Goal: Book appointment/travel/reservation

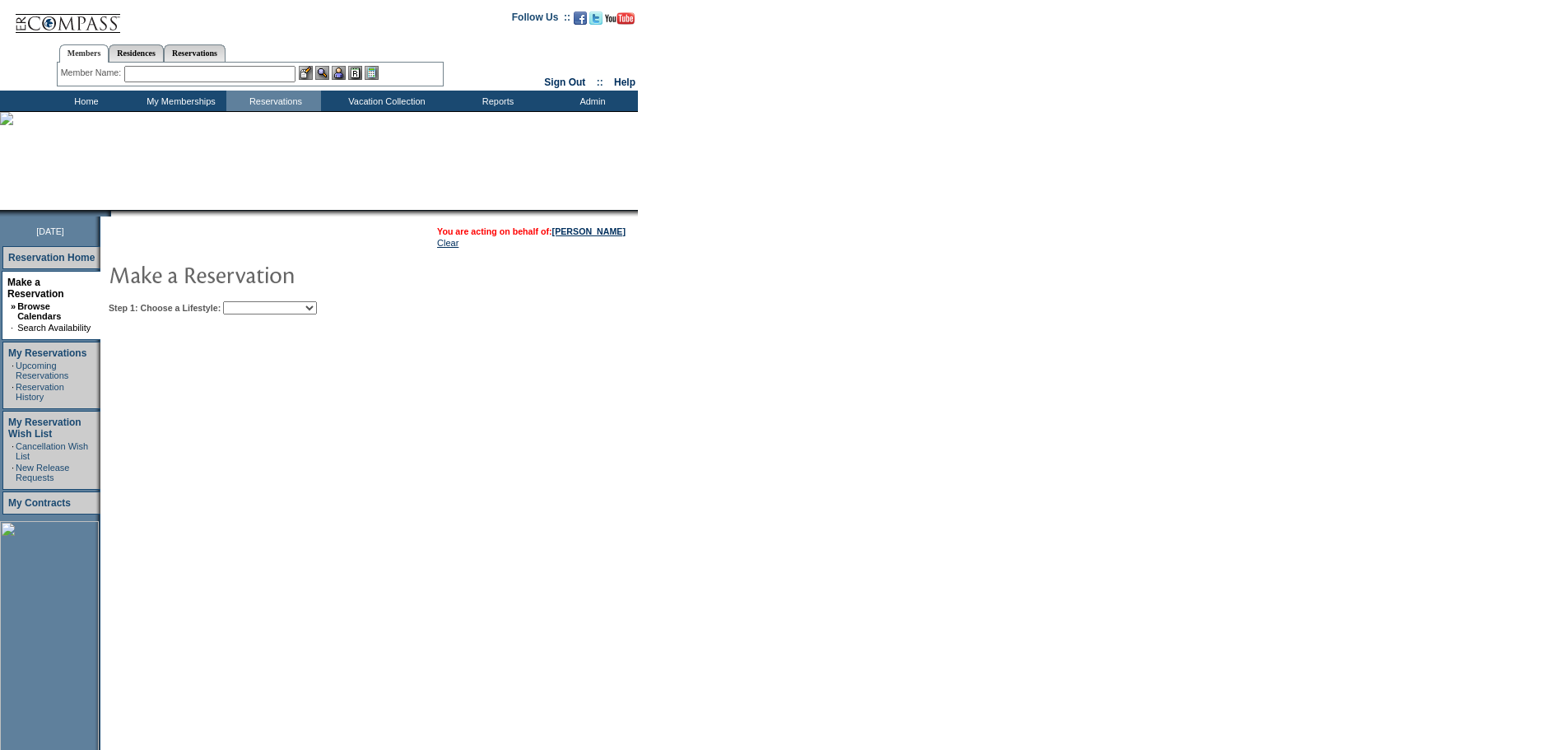
click at [317, 308] on select "Beach Leisure Metropolitan Mountain OIAL for Adventure OIAL for Couples OIAL fo…" at bounding box center [270, 308] width 94 height 13
select select "Metropolitan"
click at [251, 303] on select "Beach Leisure Metropolitan Mountain OIAL for Adventure OIAL for Couples OIAL fo…" at bounding box center [270, 308] width 94 height 13
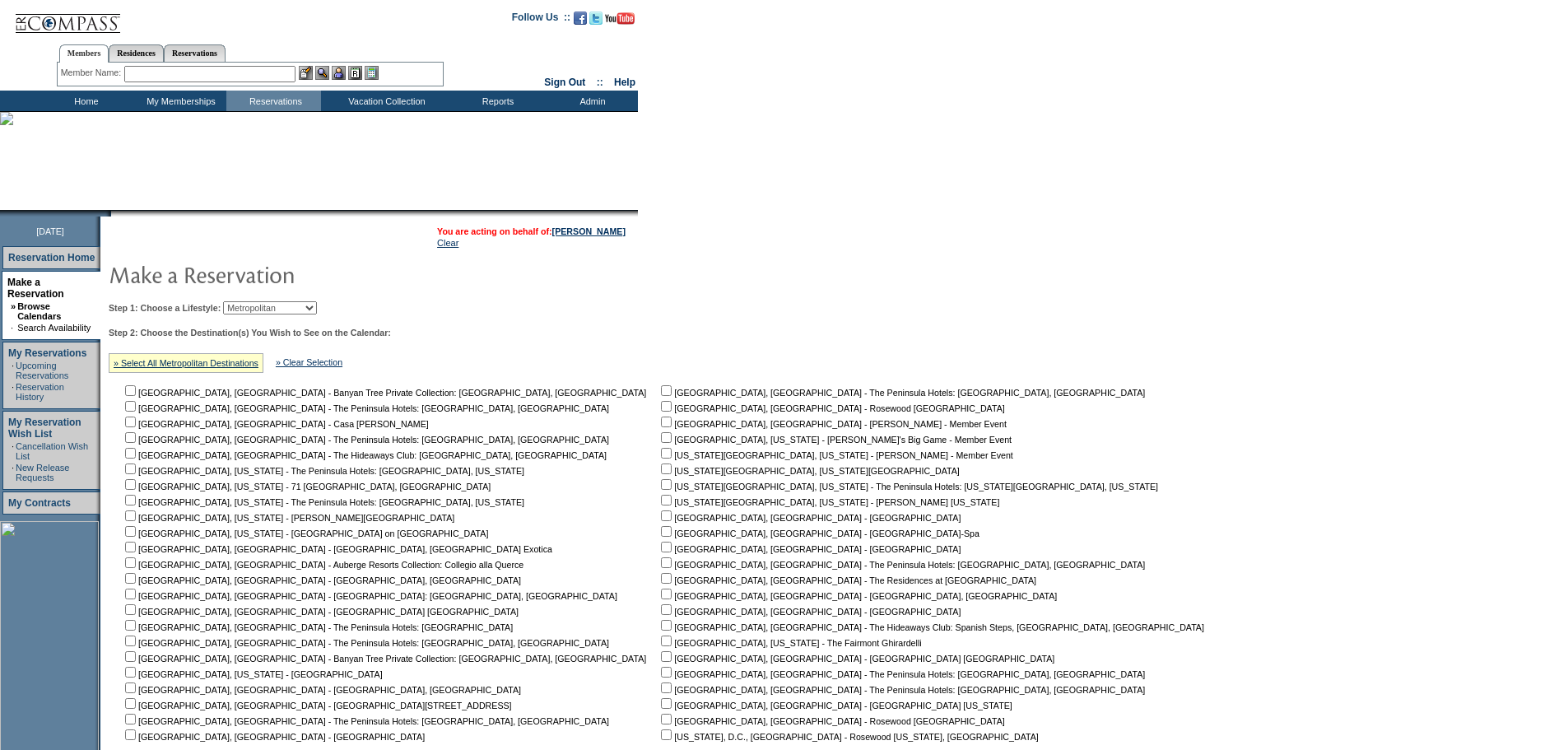
click at [661, 474] on input "checkbox" at bounding box center [667, 468] width 11 height 11
checkbox input "true"
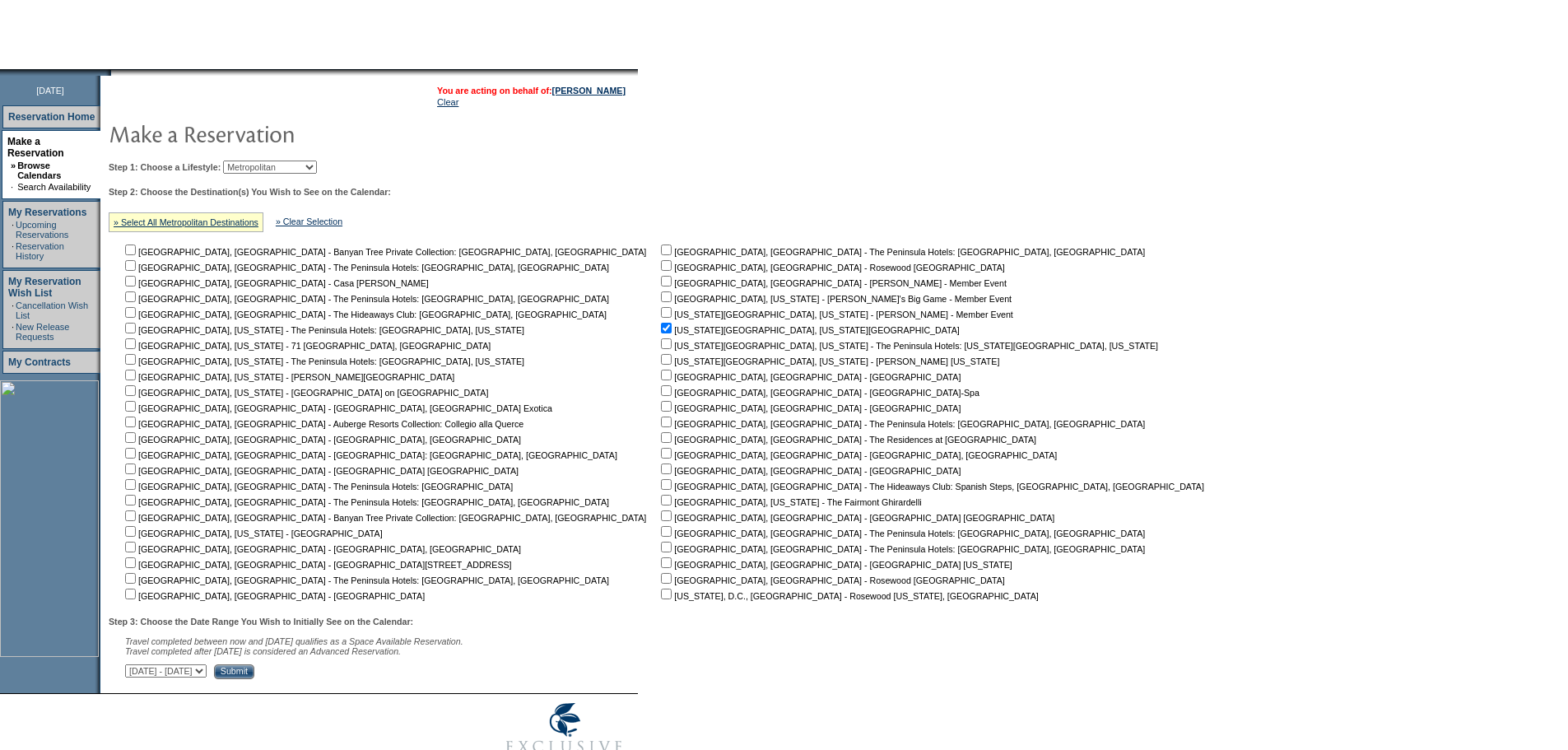
scroll to position [202, 0]
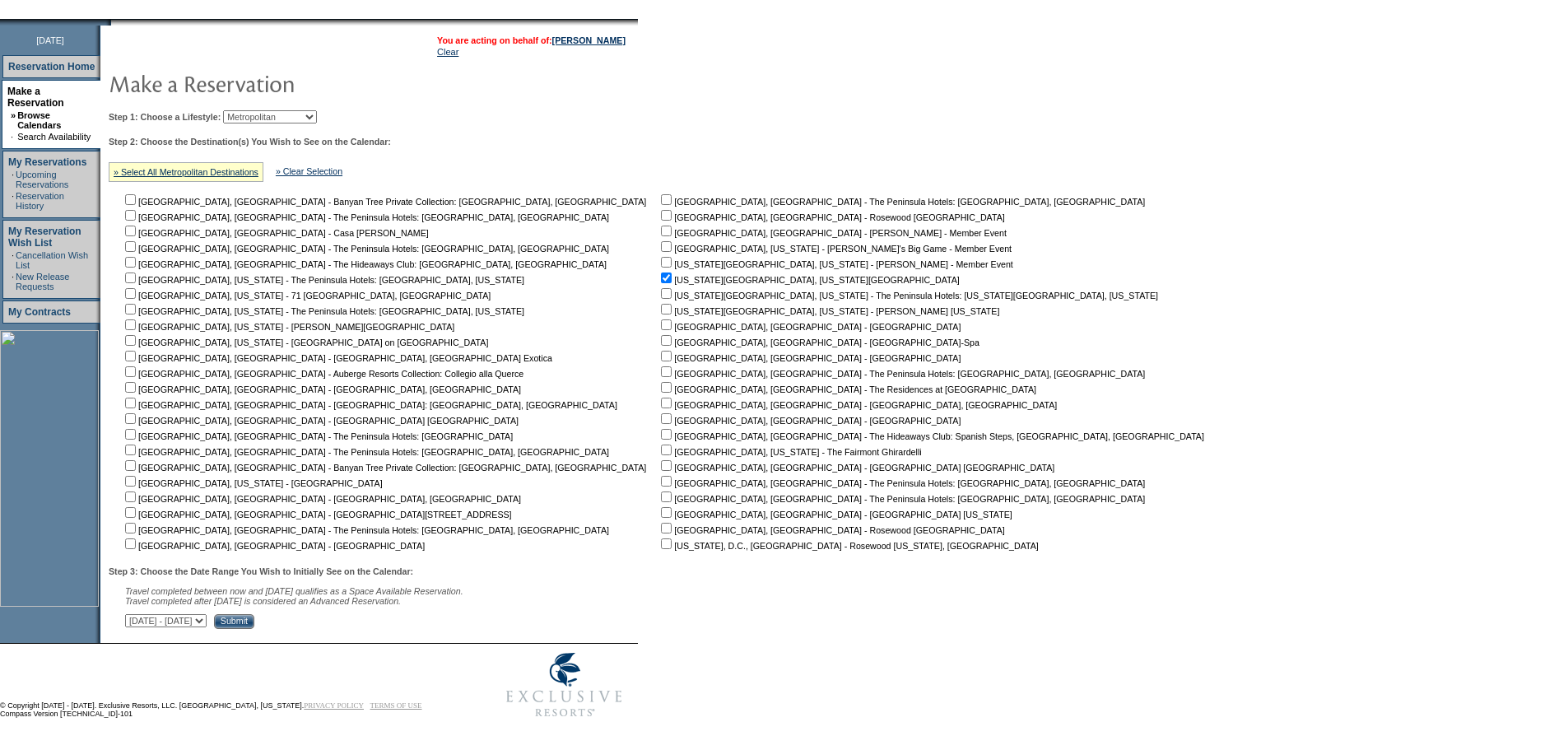
click at [254, 617] on input "Submit" at bounding box center [234, 621] width 40 height 15
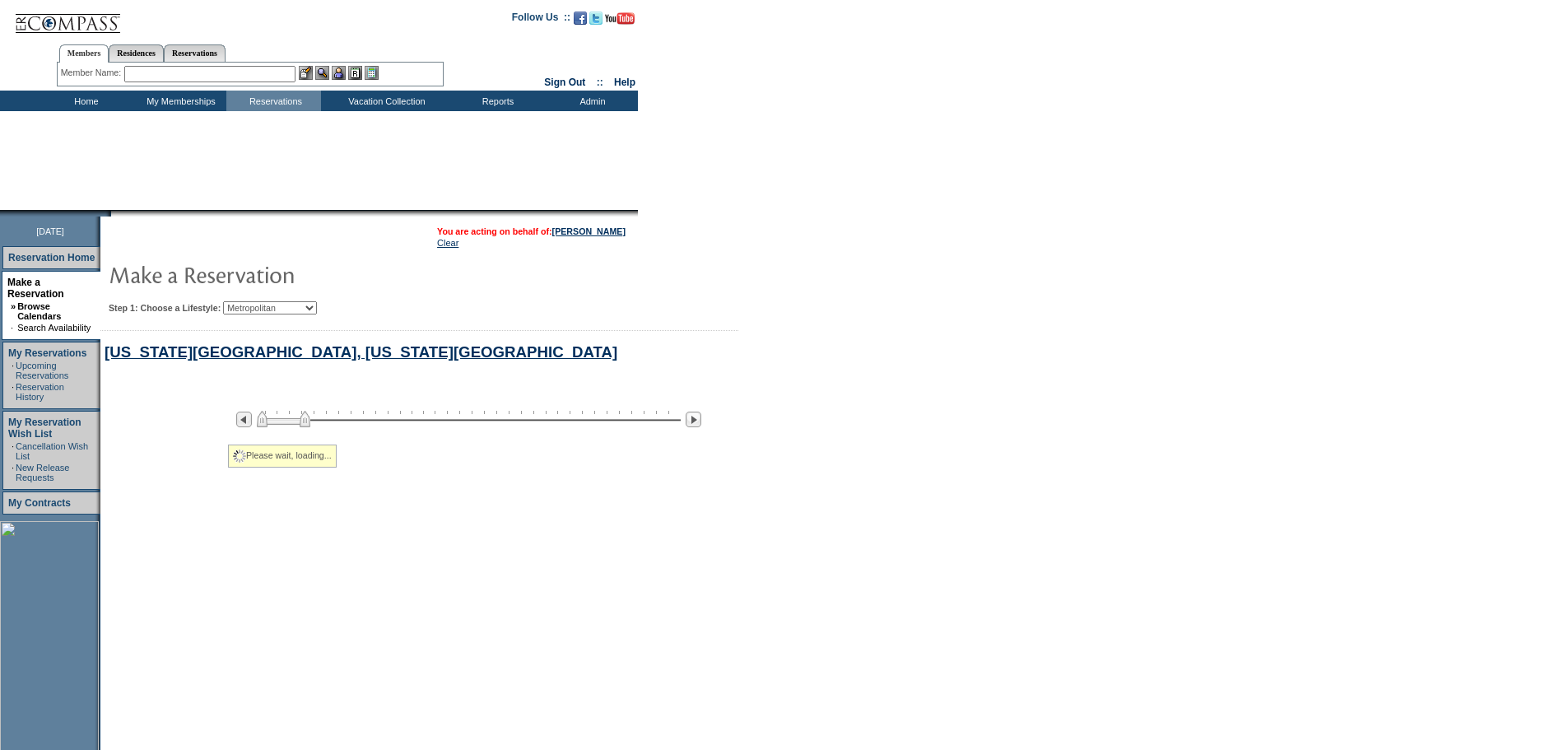
select select "Metropolitan"
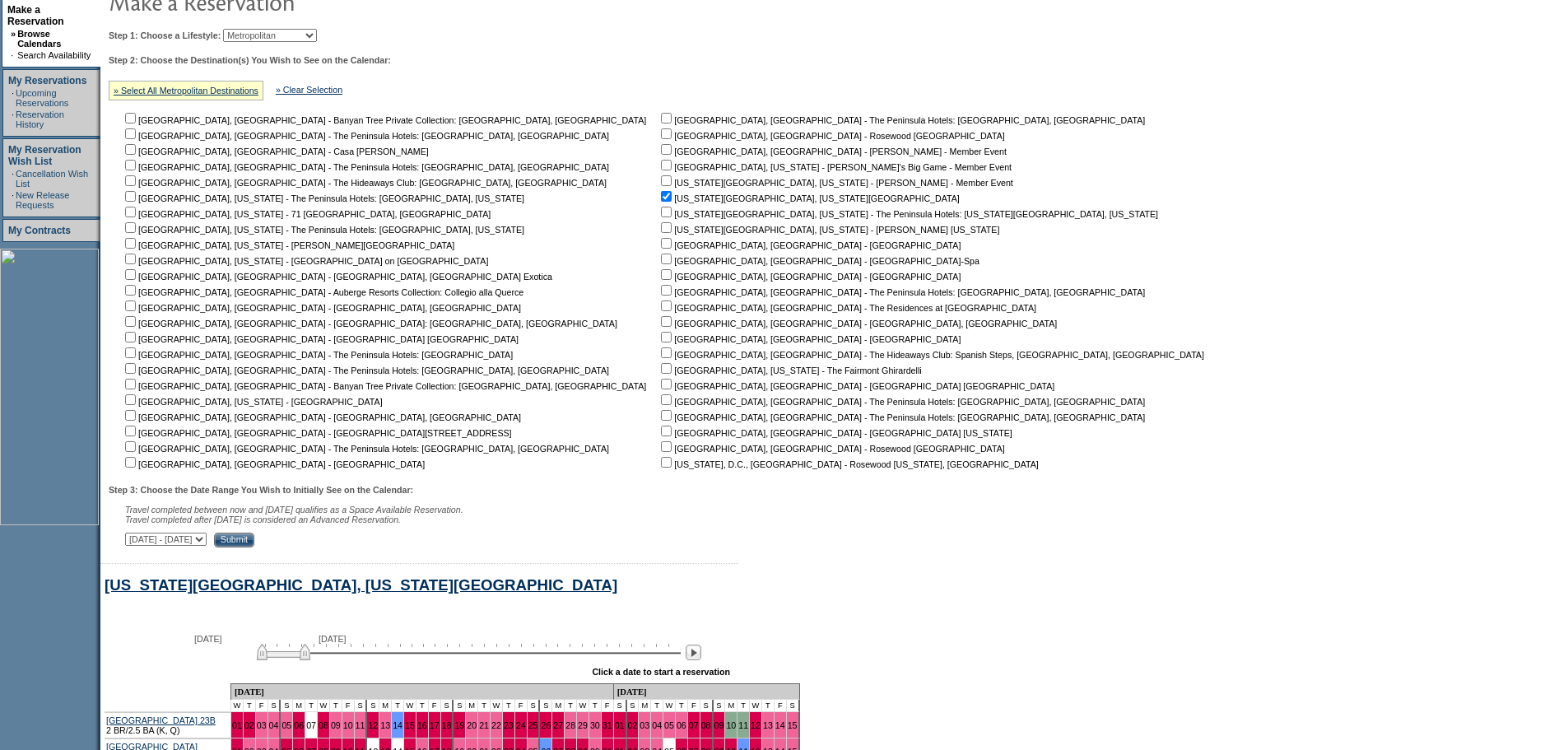
scroll to position [626, 0]
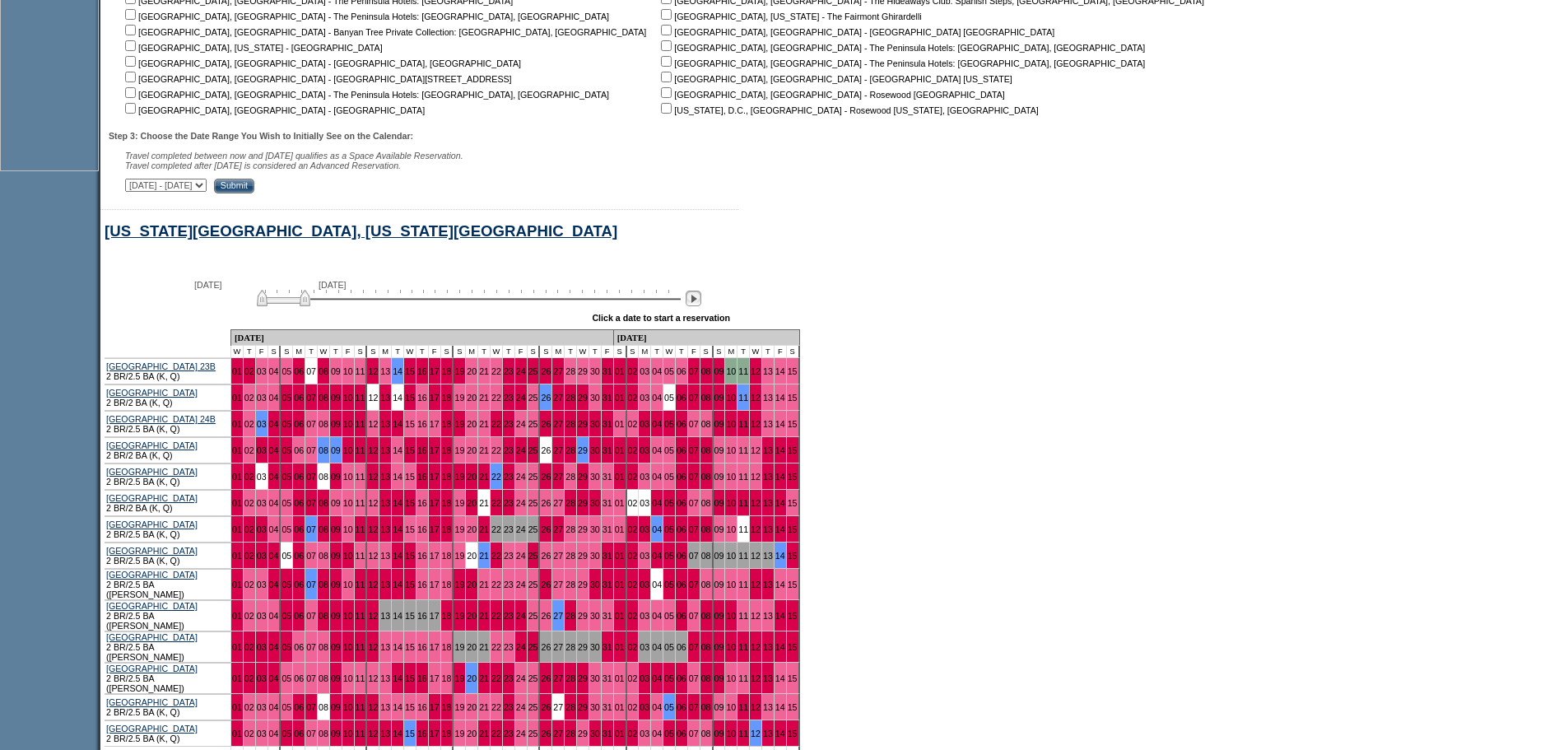
click at [702, 306] on img at bounding box center [693, 298] width 15 height 15
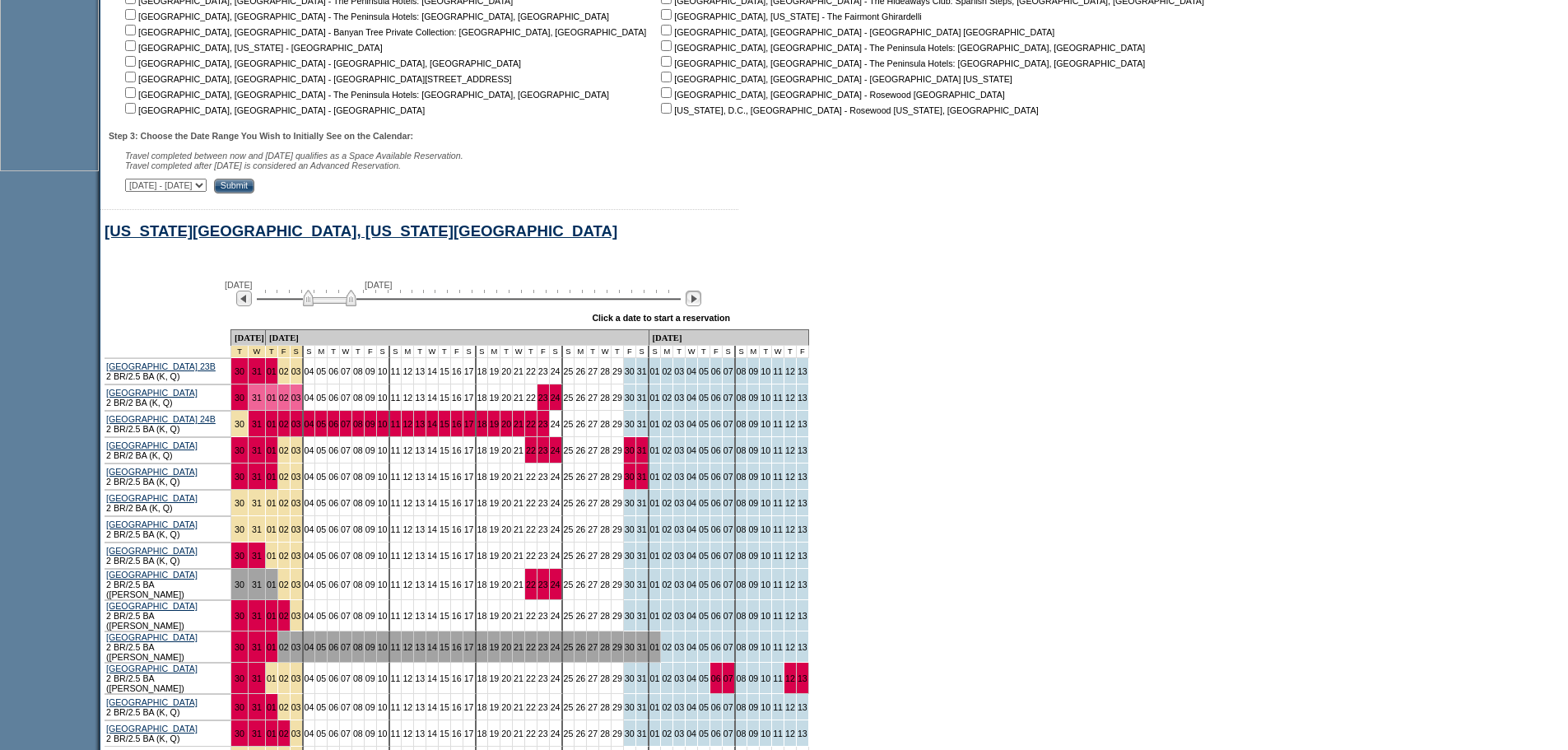
click at [702, 306] on img at bounding box center [693, 298] width 15 height 15
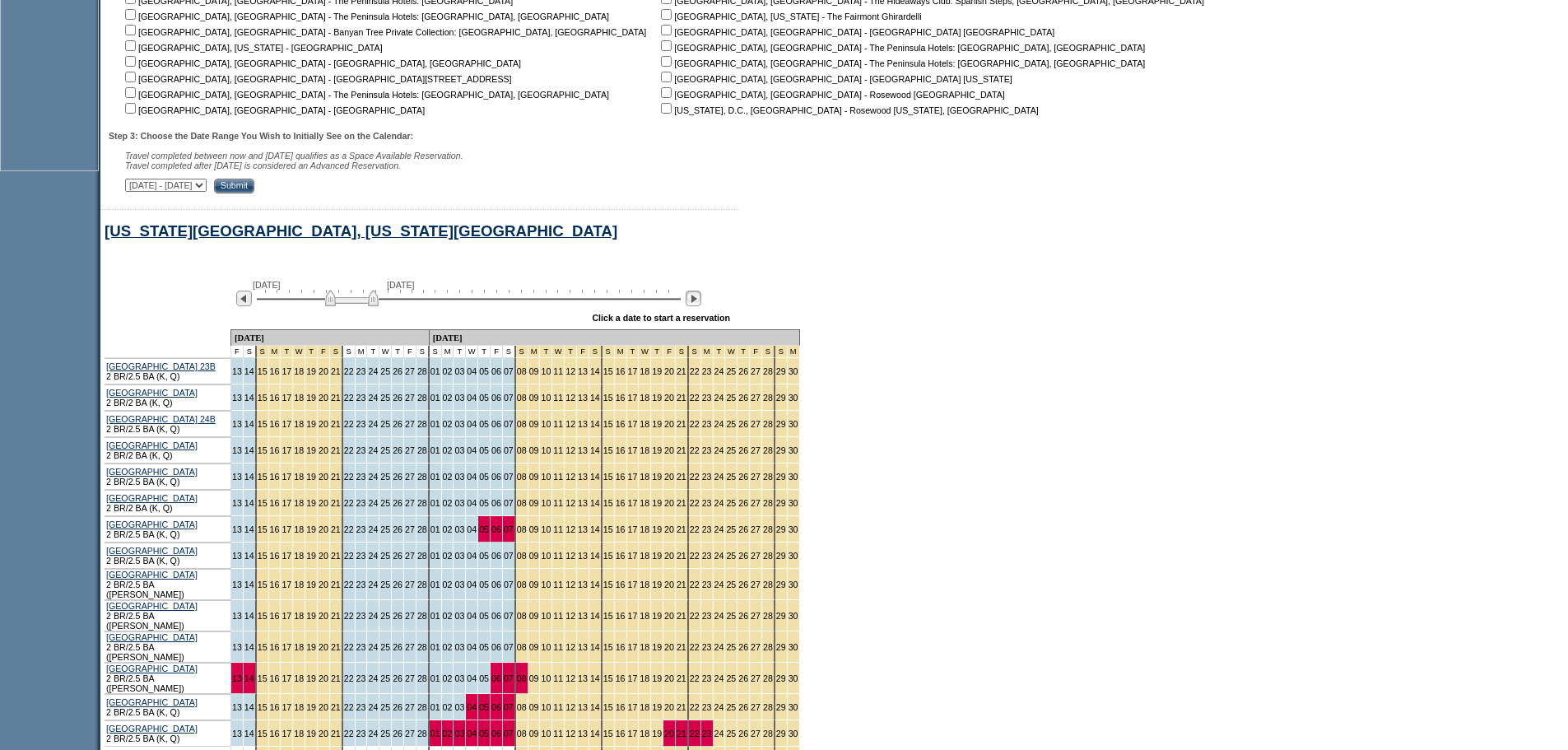
click at [702, 306] on img at bounding box center [693, 298] width 15 height 15
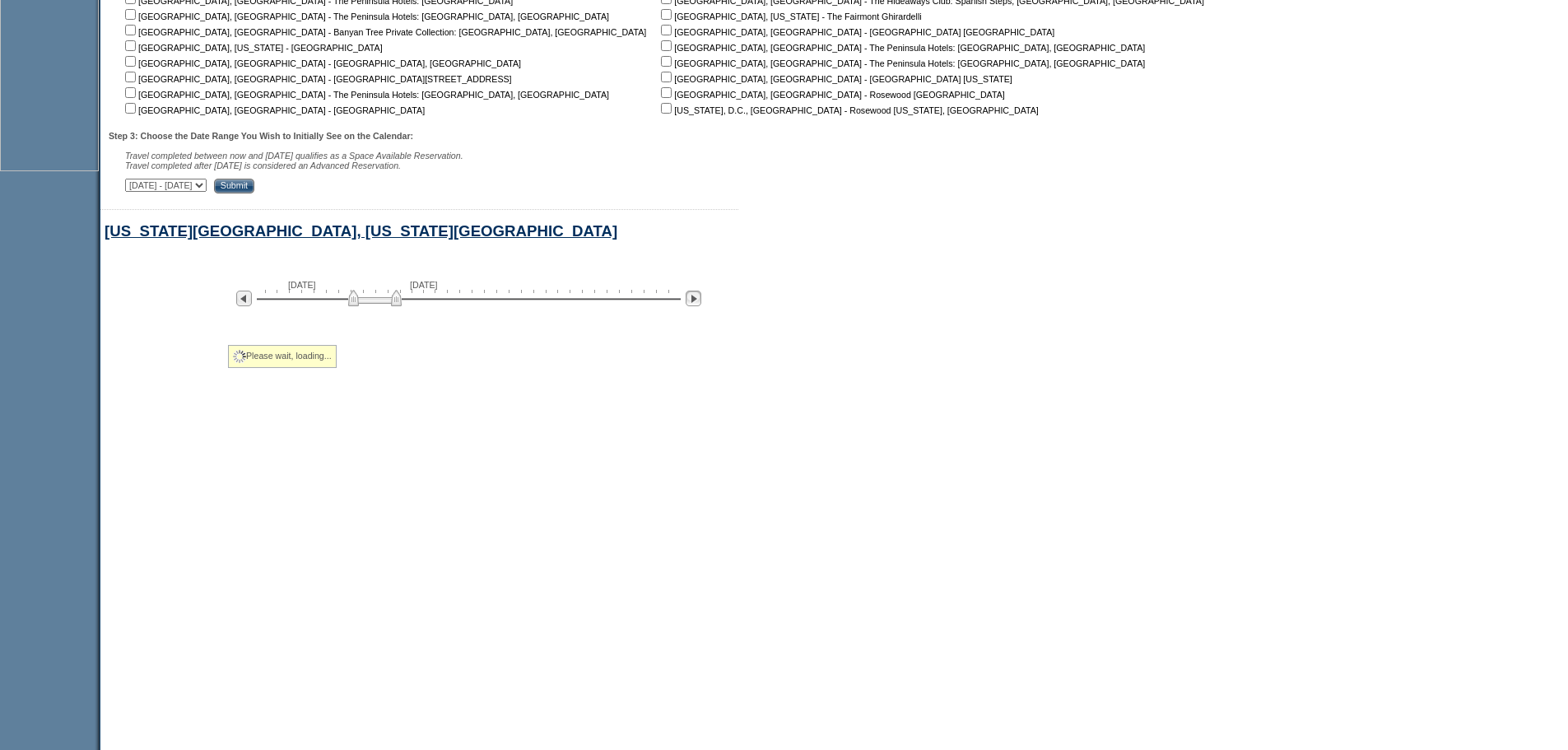
click at [702, 306] on img at bounding box center [693, 298] width 15 height 15
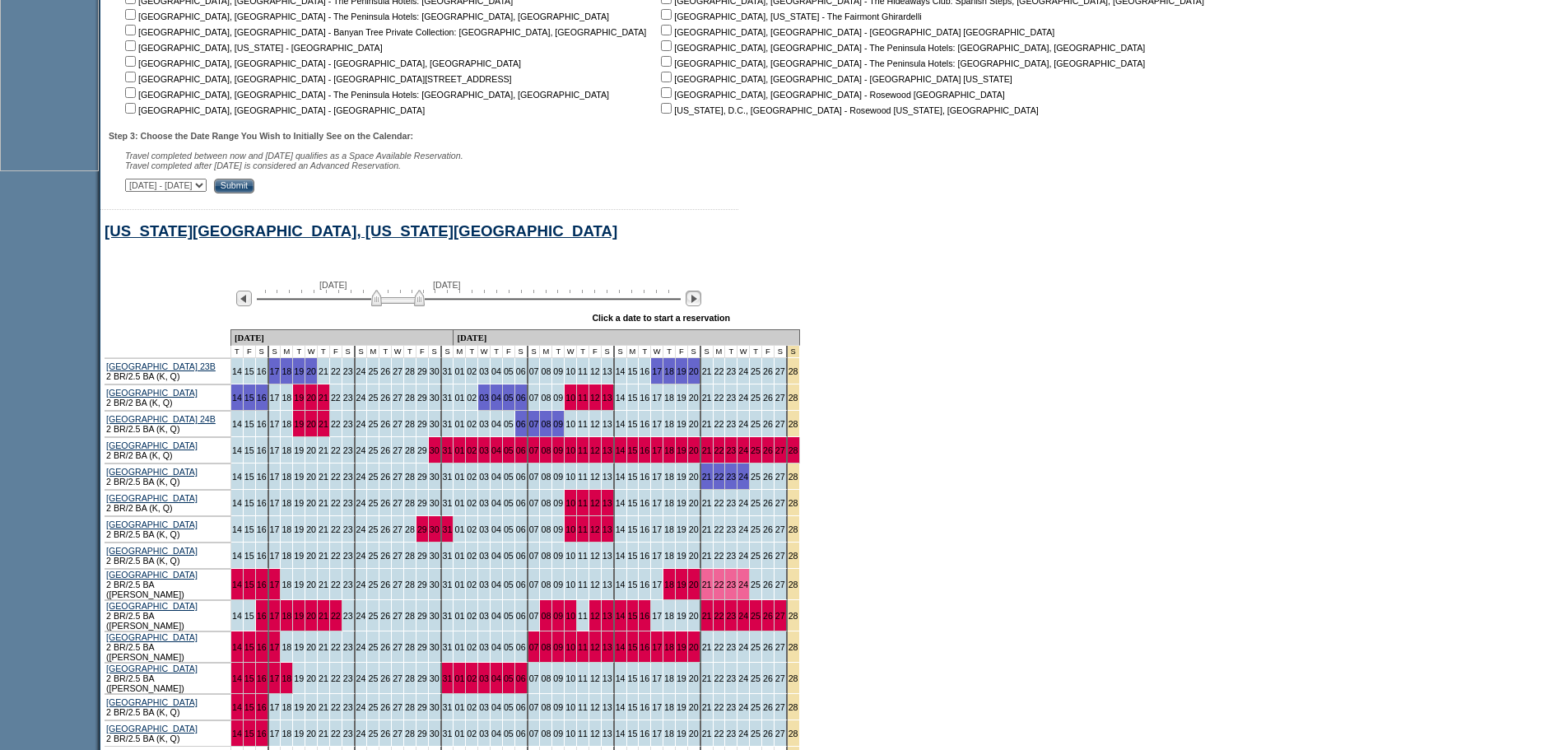
click at [702, 306] on img at bounding box center [693, 298] width 15 height 15
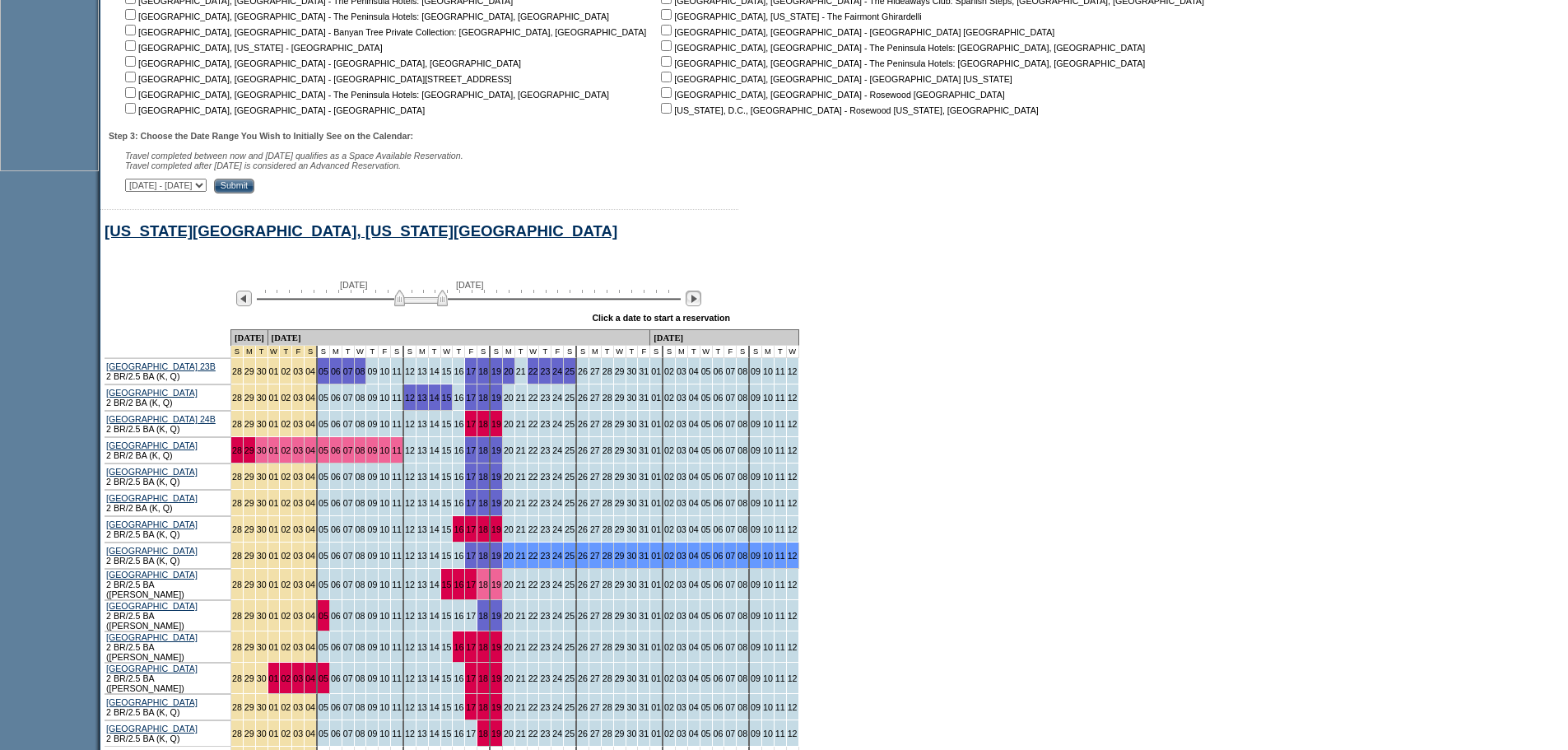
click at [702, 306] on img at bounding box center [693, 298] width 15 height 15
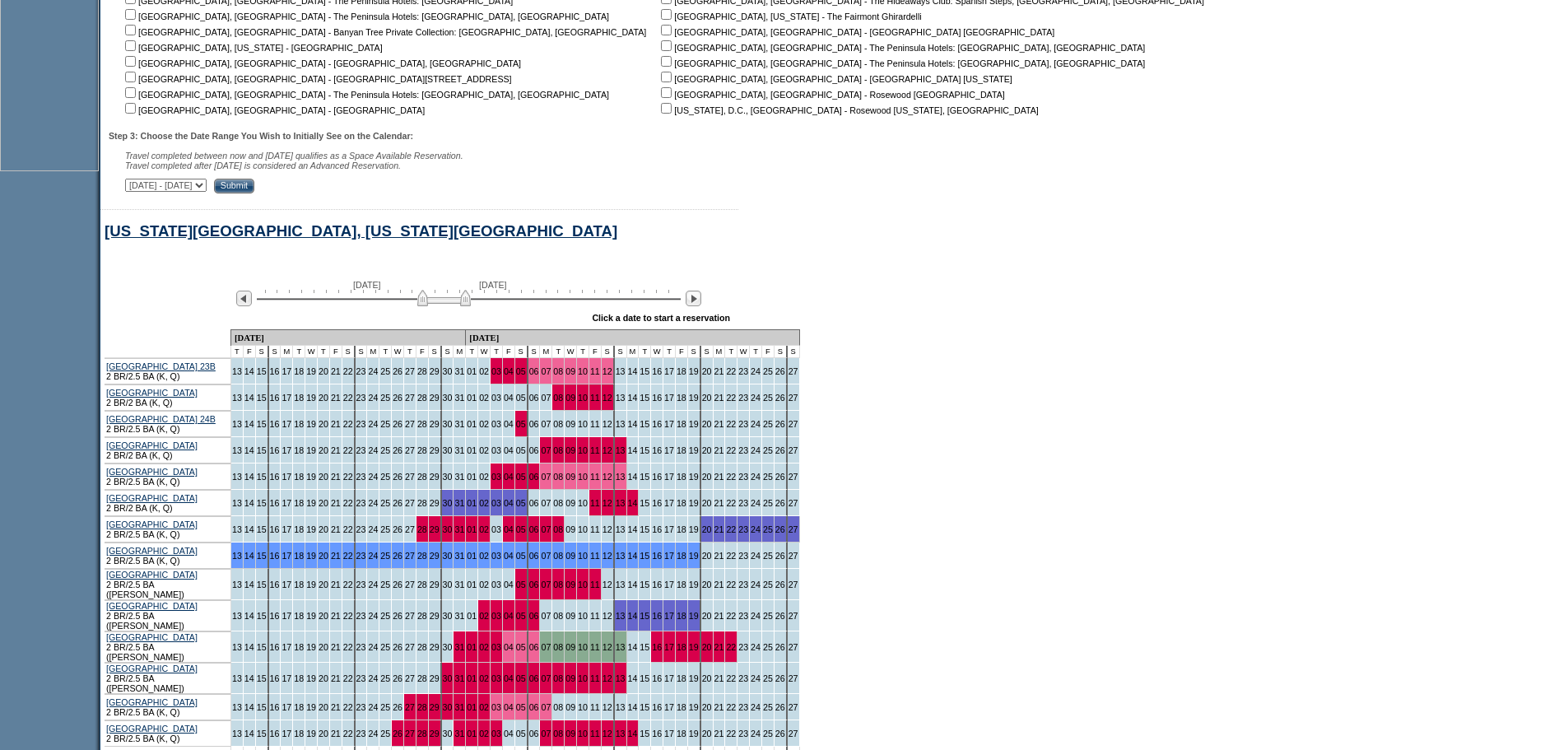
click at [590, 538] on td "11" at bounding box center [596, 528] width 13 height 26
click at [591, 534] on link "11" at bounding box center [595, 528] width 10 height 10
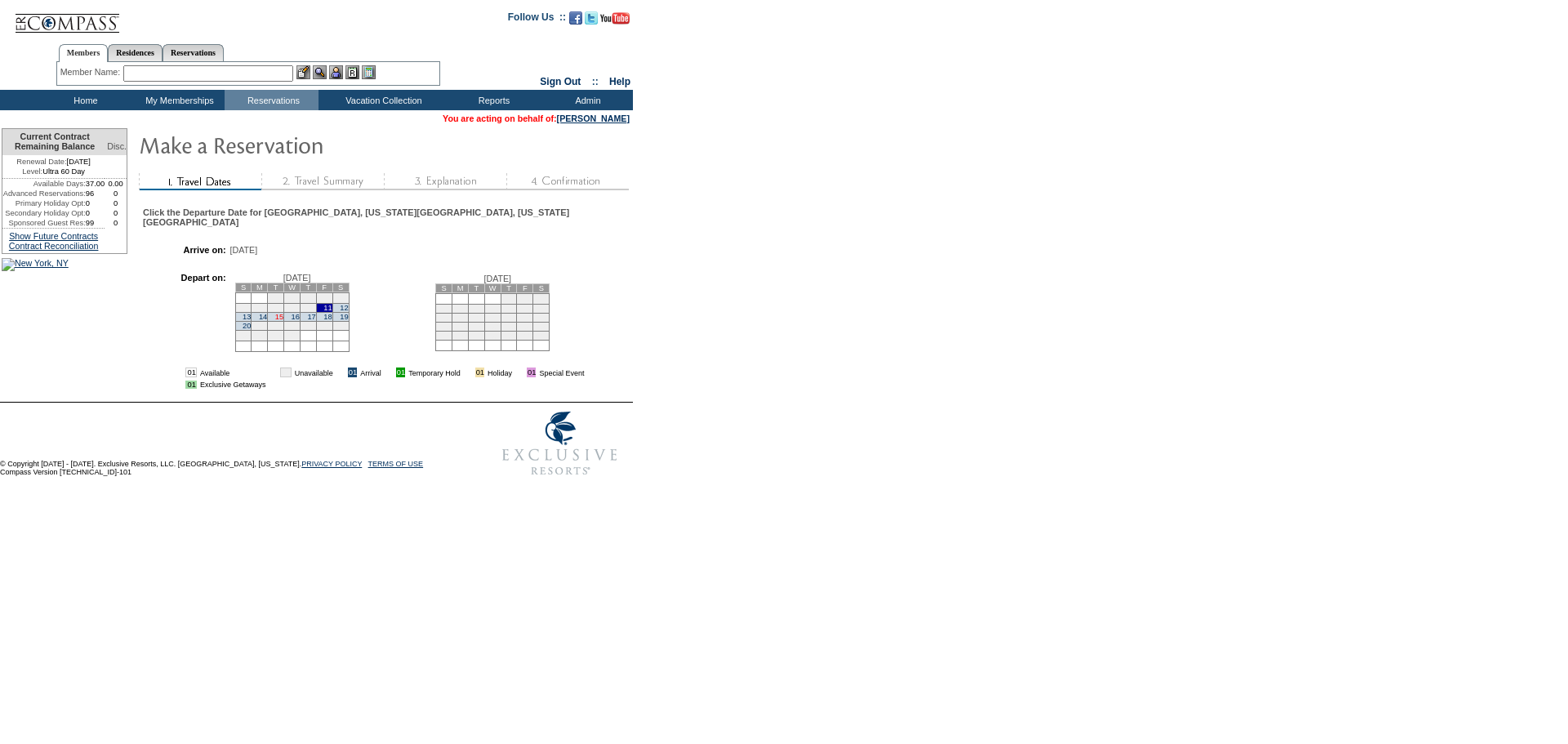
click at [283, 321] on link "15" at bounding box center [279, 316] width 8 height 8
